Goal: Complete application form: Complete application form

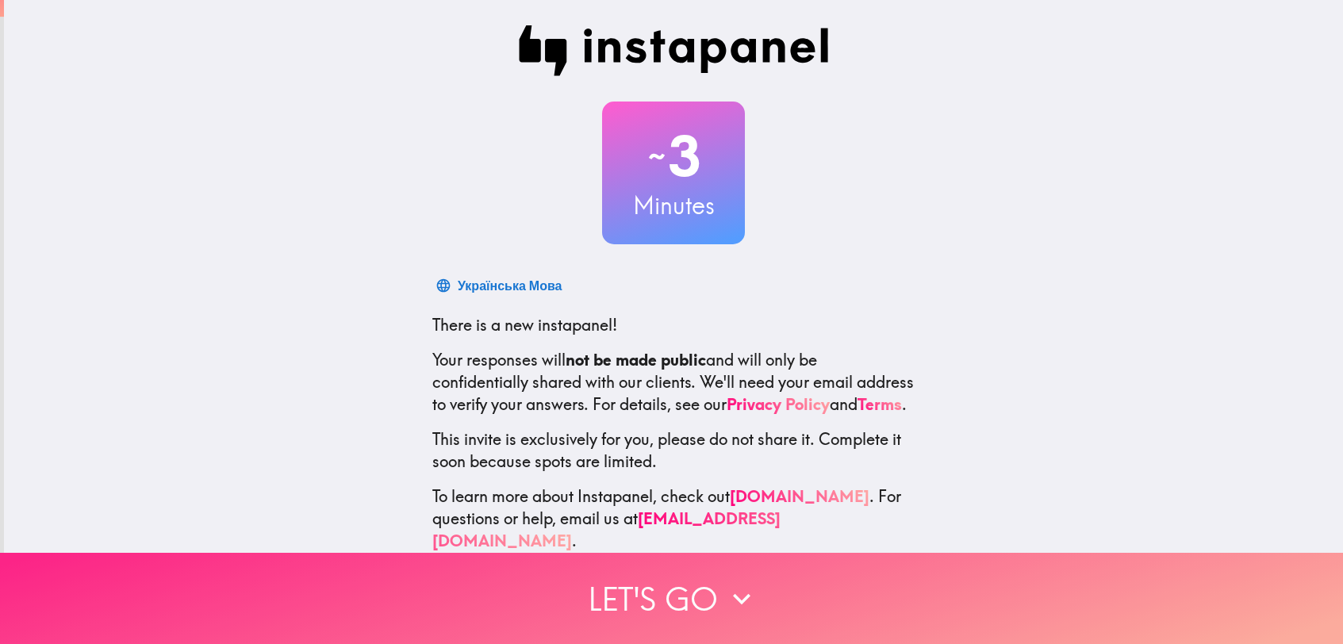
click at [709, 574] on button "Let's go" at bounding box center [671, 598] width 1343 height 91
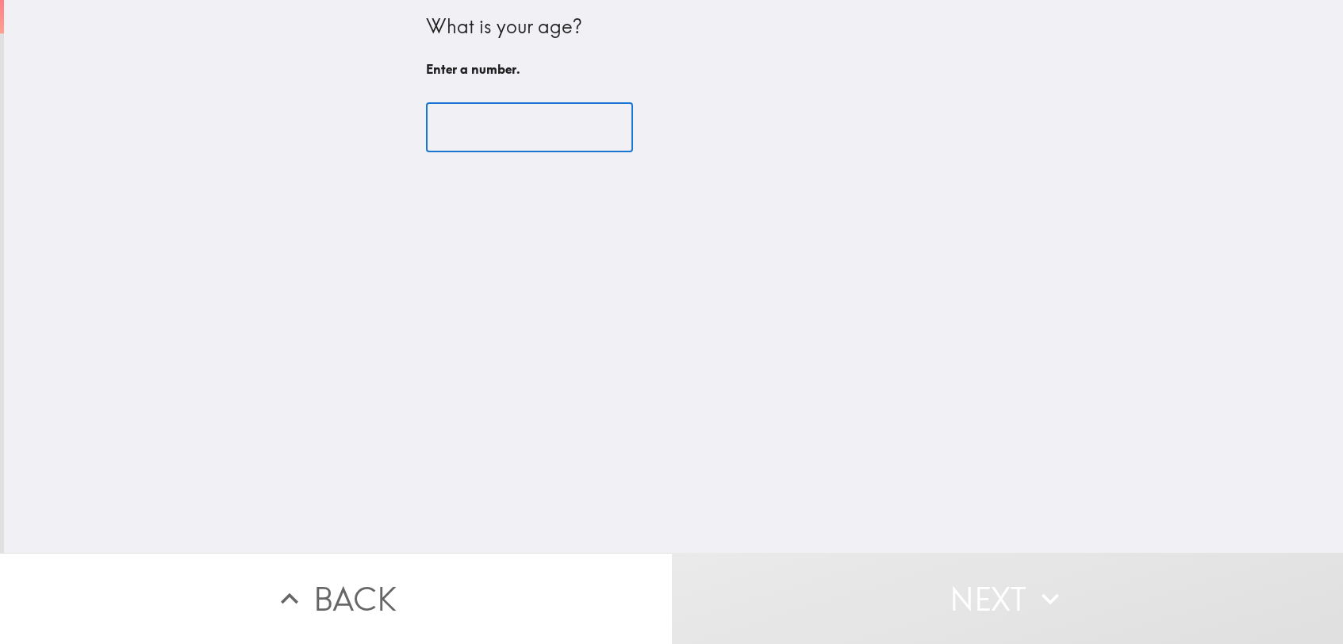
click at [532, 124] on input "number" at bounding box center [529, 127] width 207 height 49
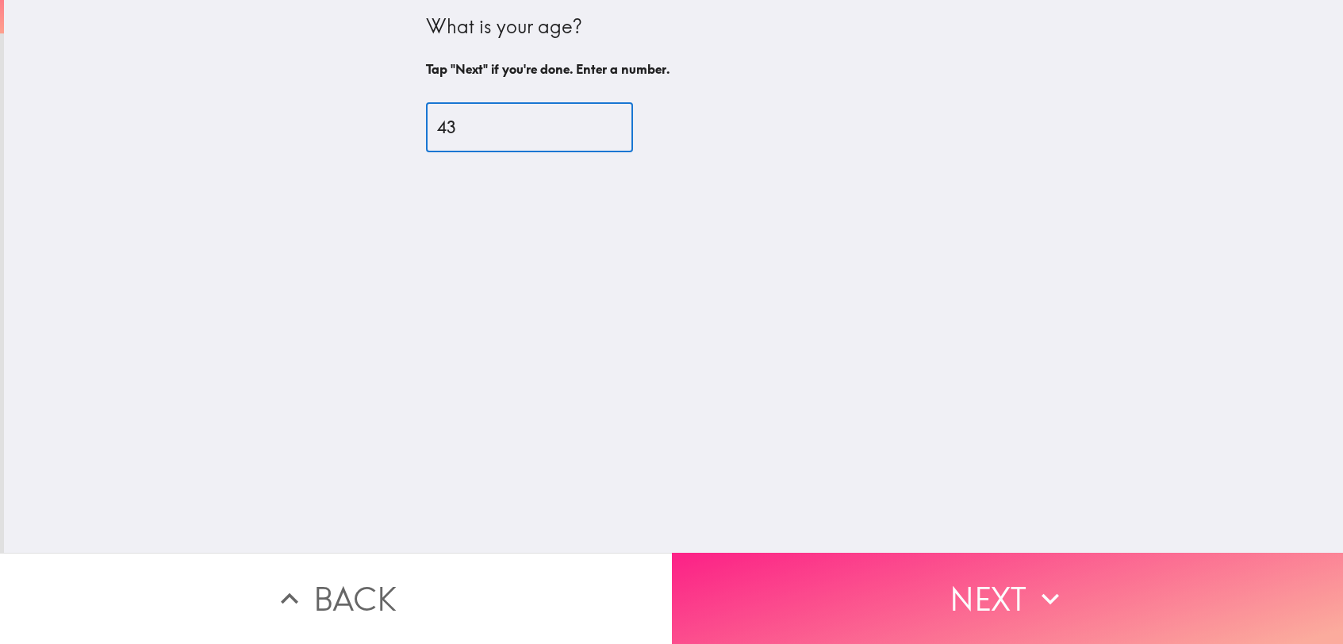
type input "43"
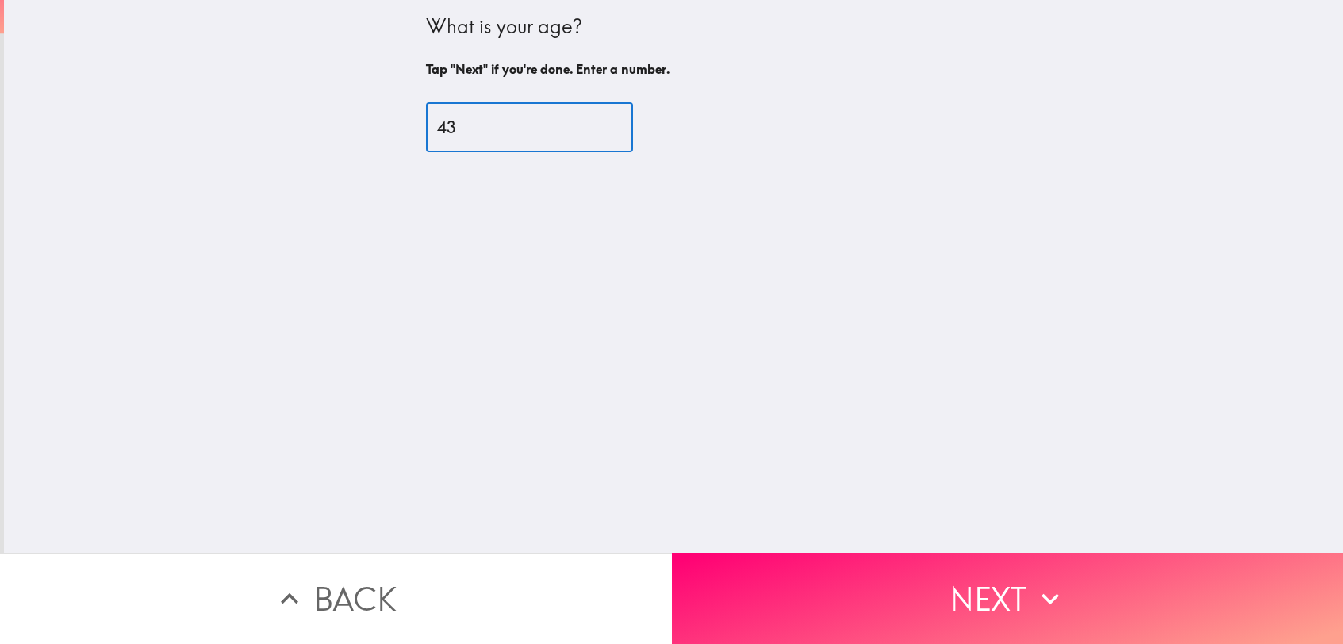
click at [985, 559] on button "Next" at bounding box center [1008, 598] width 672 height 91
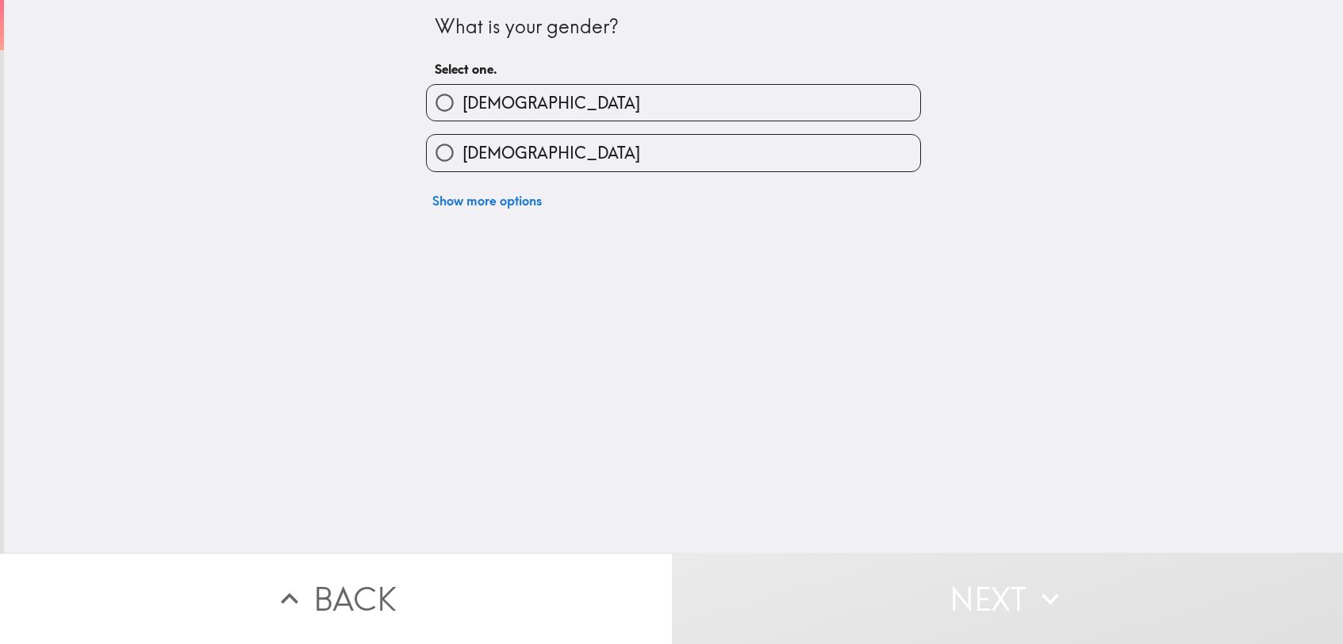
drag, startPoint x: 412, startPoint y: 129, endPoint x: 470, endPoint y: 151, distance: 61.7
click at [420, 134] on div "[DEMOGRAPHIC_DATA]" at bounding box center [667, 146] width 508 height 50
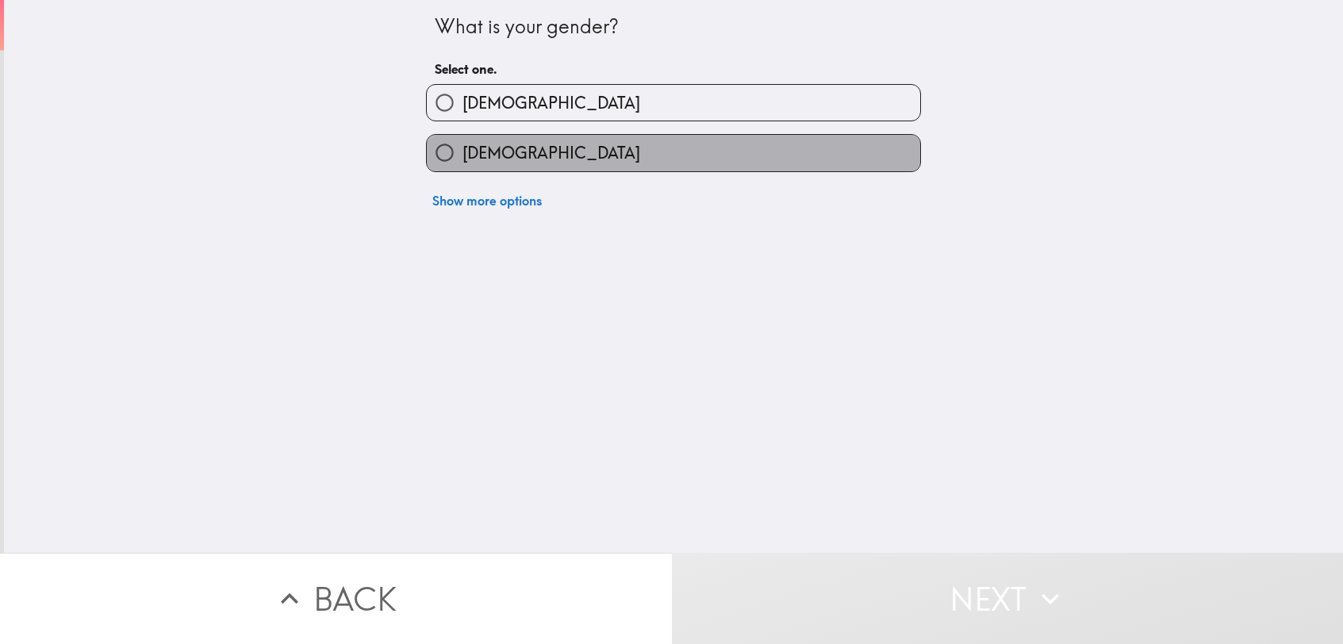
click at [470, 151] on span "[DEMOGRAPHIC_DATA]" at bounding box center [551, 153] width 178 height 22
click at [462, 151] on input "[DEMOGRAPHIC_DATA]" at bounding box center [445, 153] width 36 height 36
radio input "true"
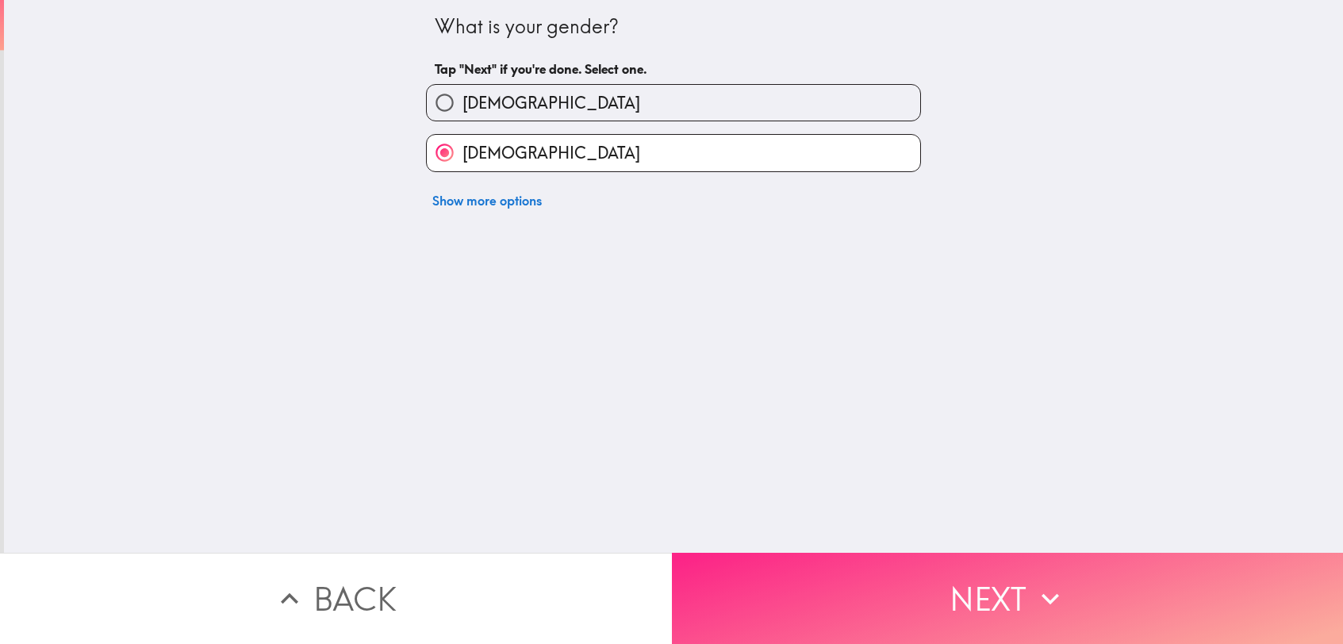
click at [935, 557] on button "Next" at bounding box center [1008, 598] width 672 height 91
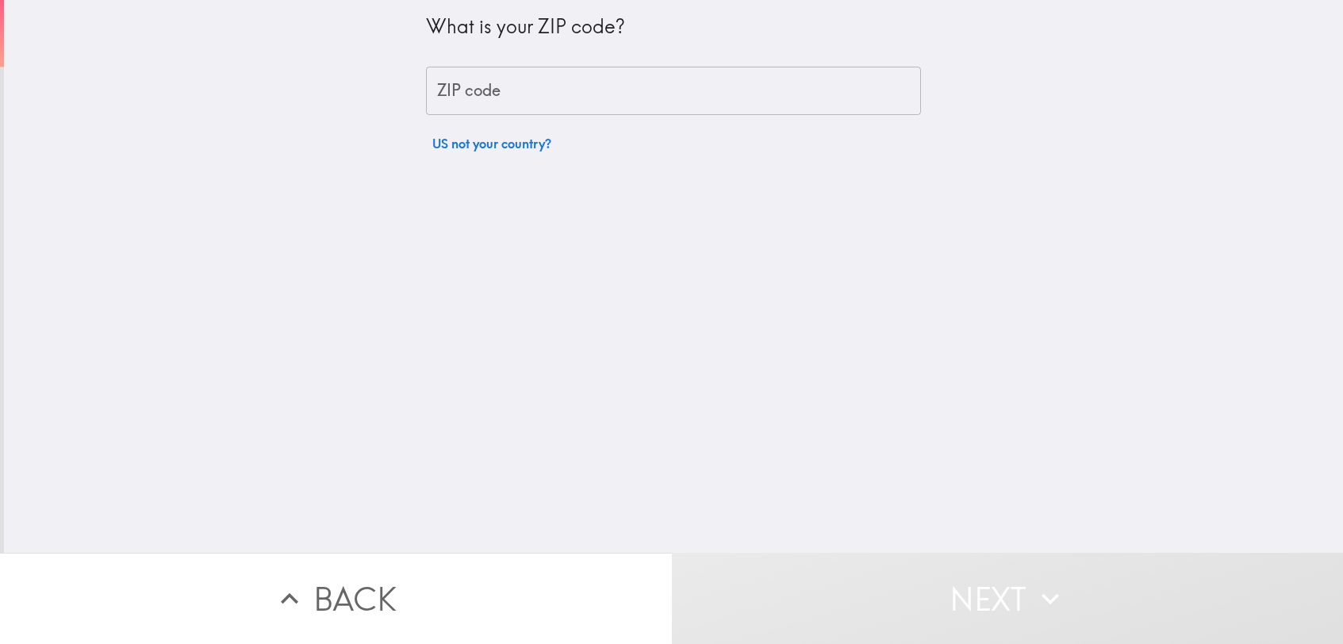
click at [486, 83] on input "ZIP code" at bounding box center [673, 91] width 495 height 49
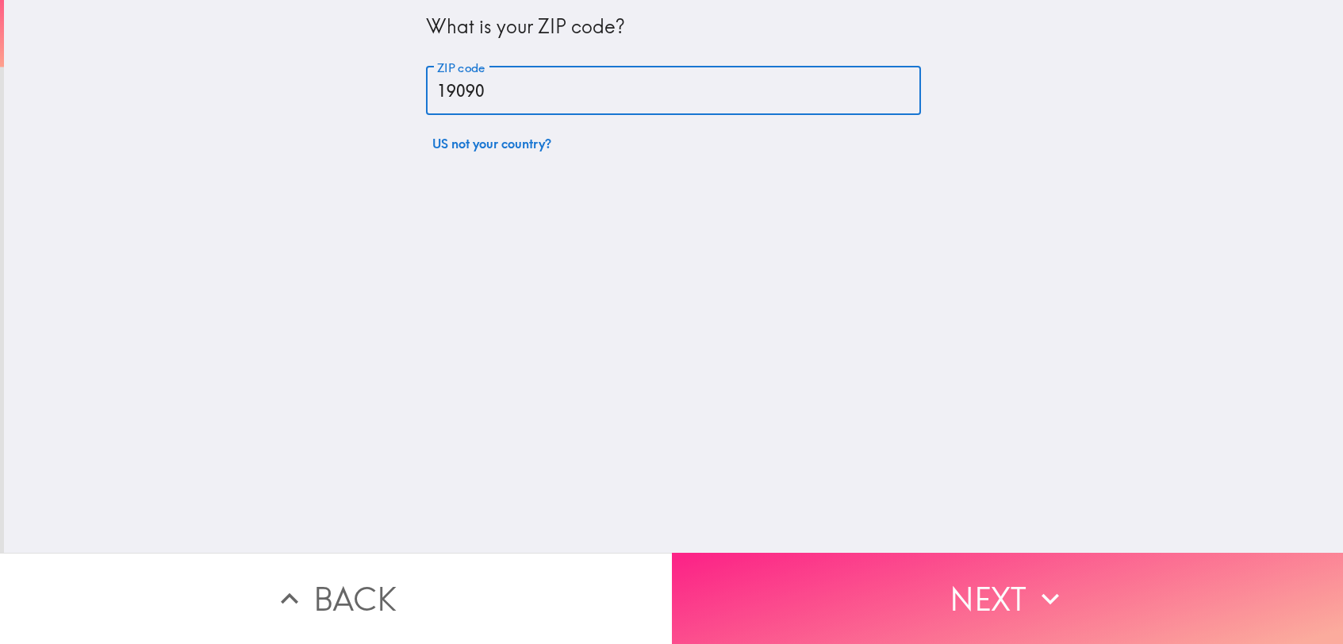
type input "19090"
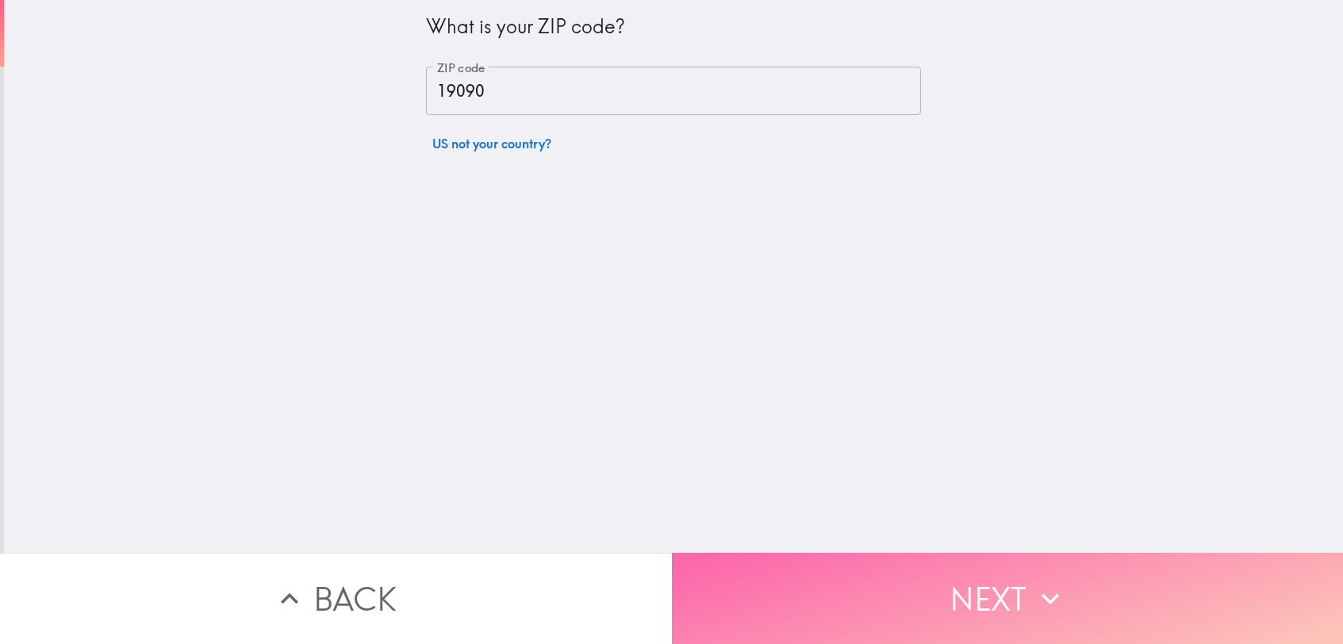
click at [944, 610] on button "Next" at bounding box center [1008, 598] width 672 height 91
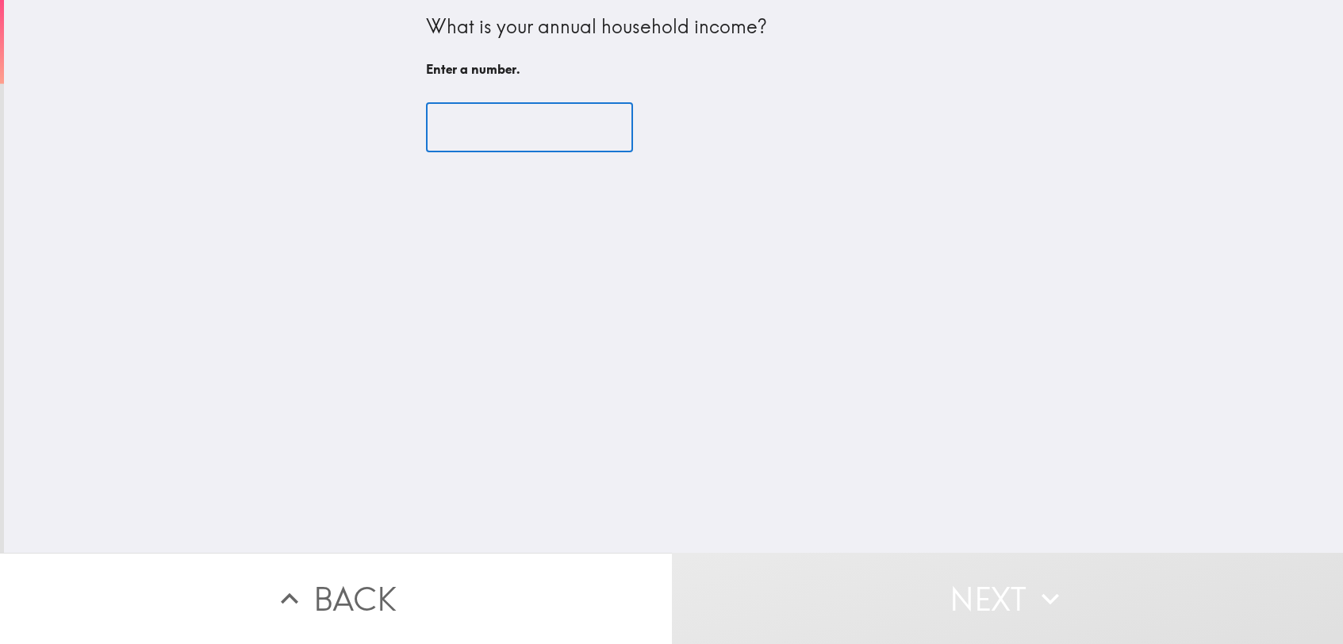
click at [458, 124] on input "number" at bounding box center [529, 127] width 207 height 49
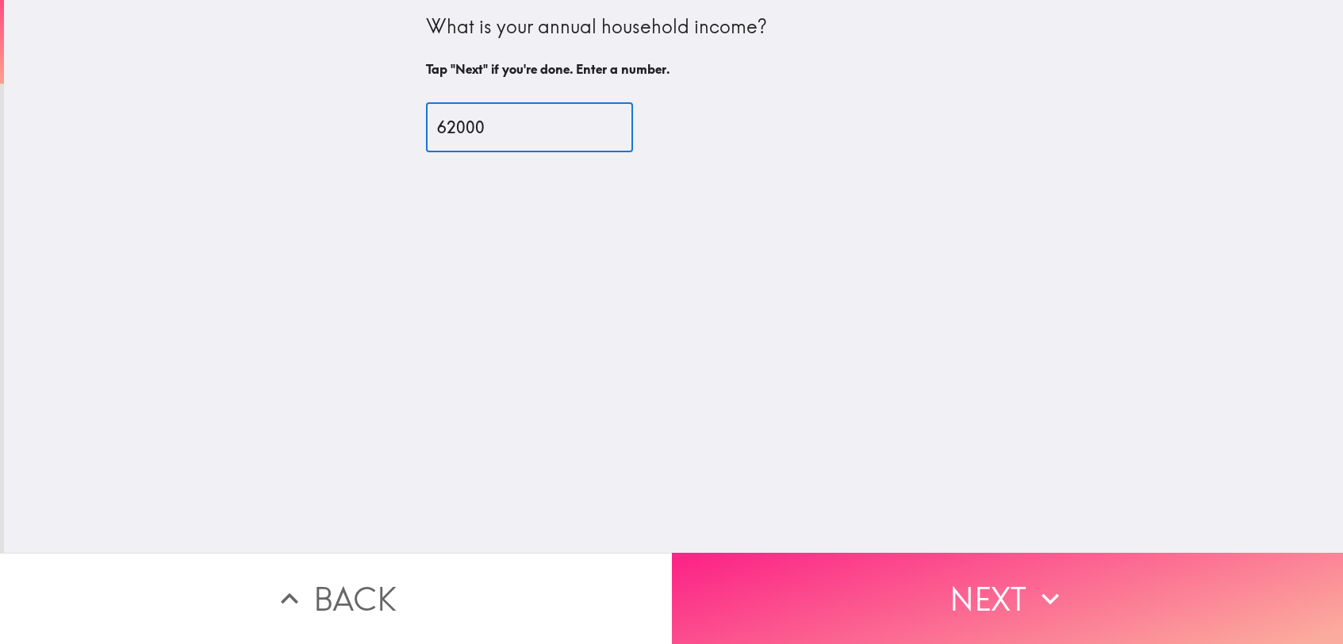
type input "62000"
click at [909, 601] on button "Next" at bounding box center [1008, 598] width 672 height 91
